Goal: Navigation & Orientation: Find specific page/section

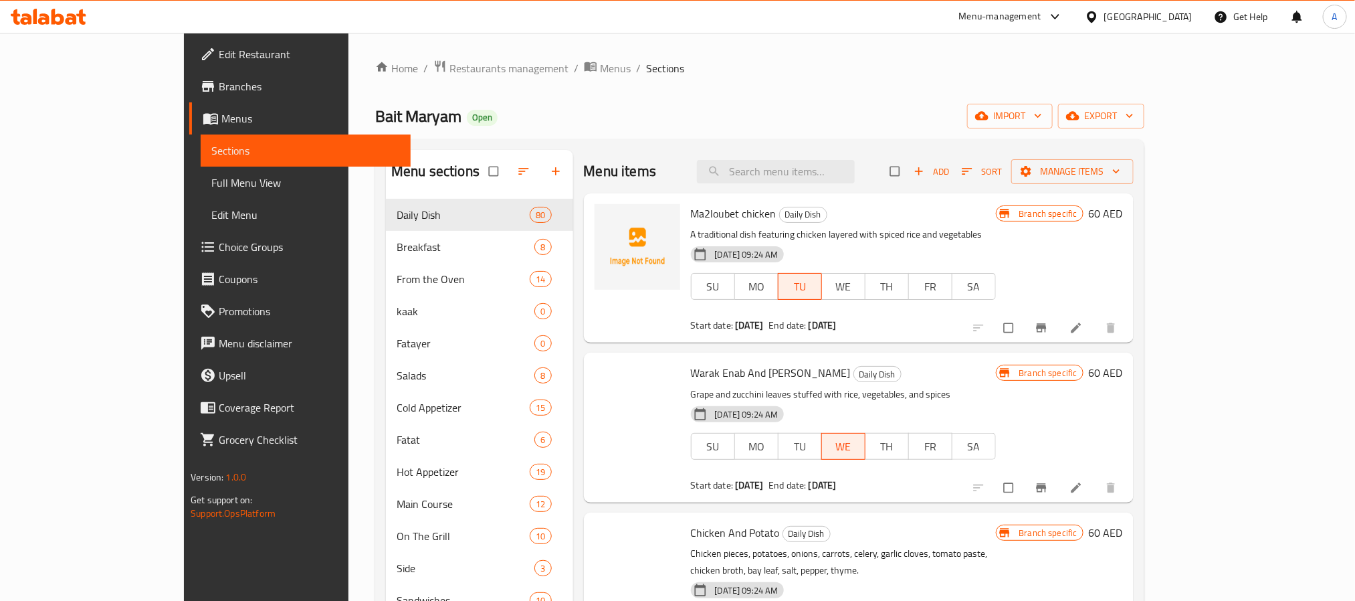
click at [1121, 25] on div "[GEOGRAPHIC_DATA]" at bounding box center [1138, 17] width 129 height 32
click at [1119, 12] on div "[GEOGRAPHIC_DATA]" at bounding box center [1148, 16] width 88 height 15
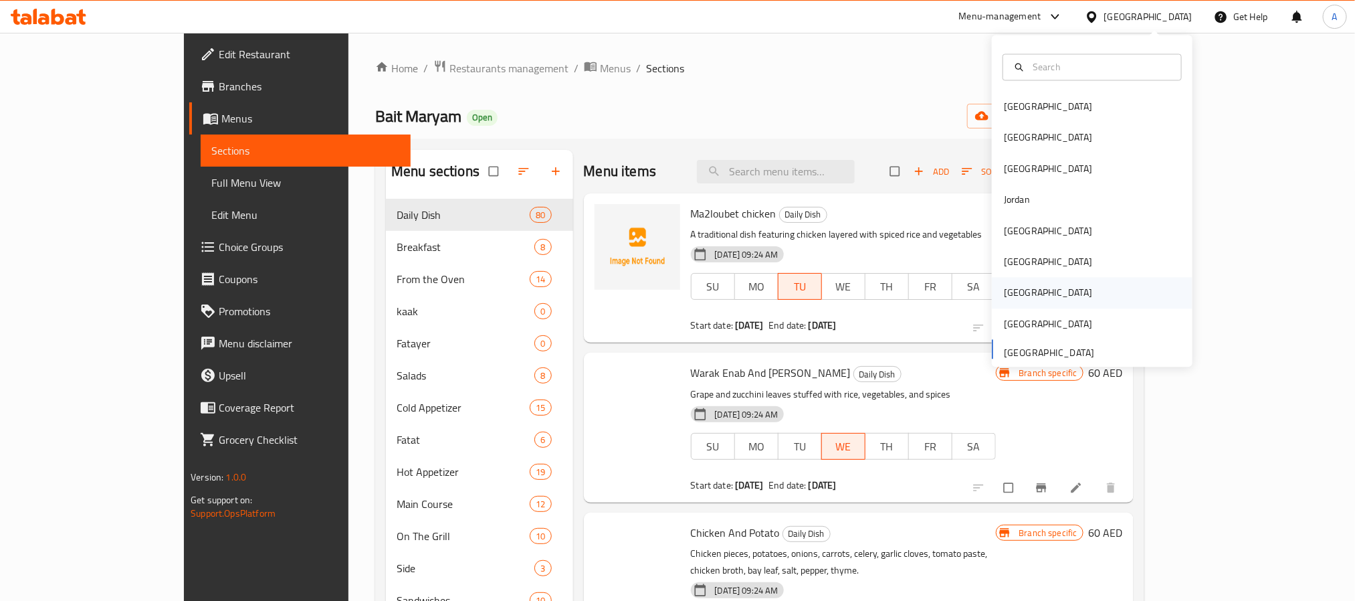
click at [1036, 292] on div "[GEOGRAPHIC_DATA]" at bounding box center [1092, 293] width 201 height 31
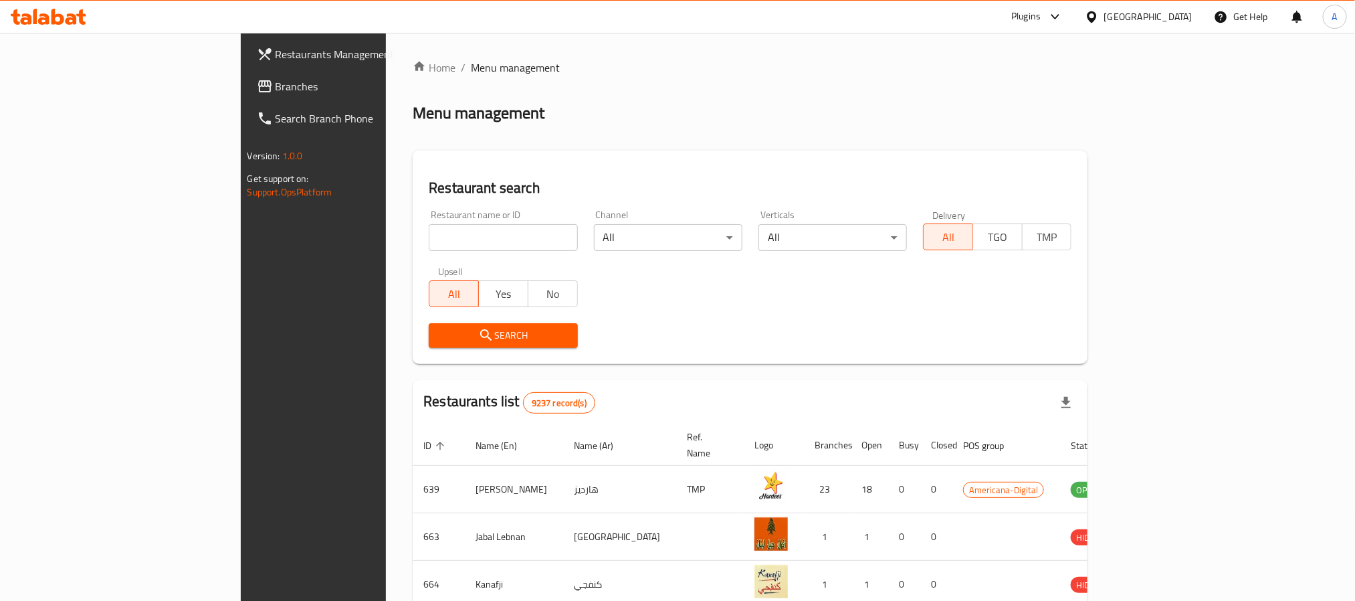
click at [246, 72] on link "Branches" at bounding box center [356, 86] width 221 height 32
